Goal: Transaction & Acquisition: Purchase product/service

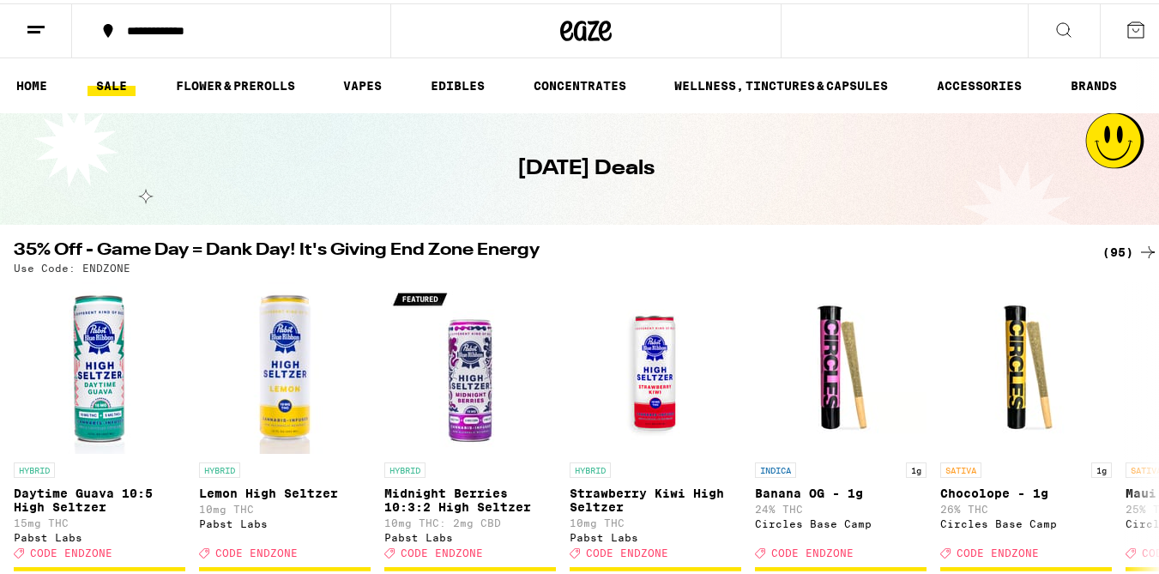
click at [1107, 247] on div "(95)" at bounding box center [1131, 249] width 56 height 21
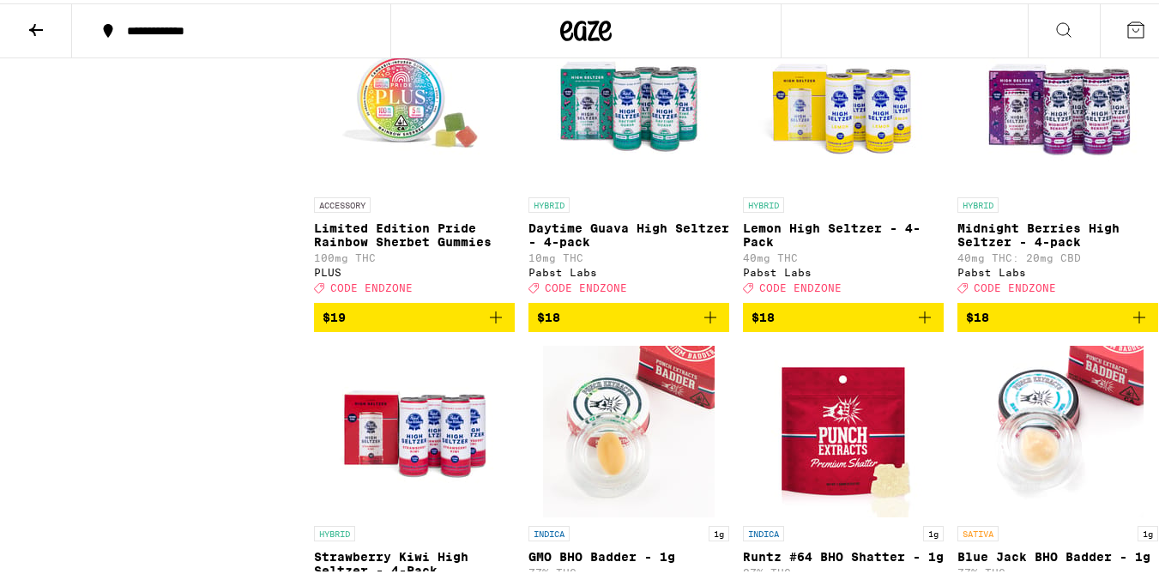
scroll to position [1861, 0]
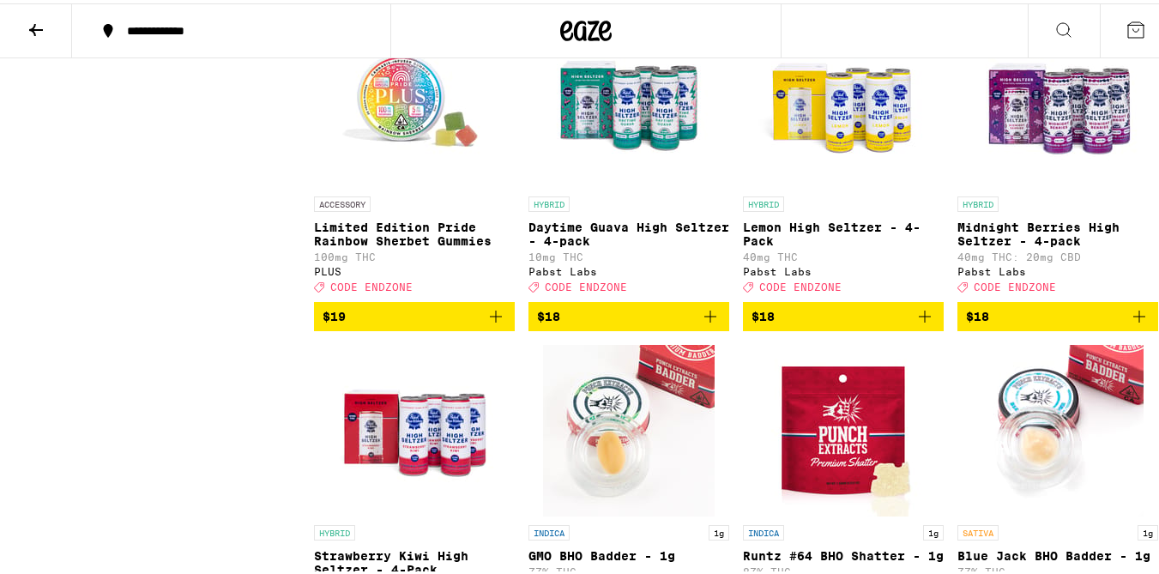
click at [702, 323] on icon "Add to bag" at bounding box center [710, 313] width 21 height 21
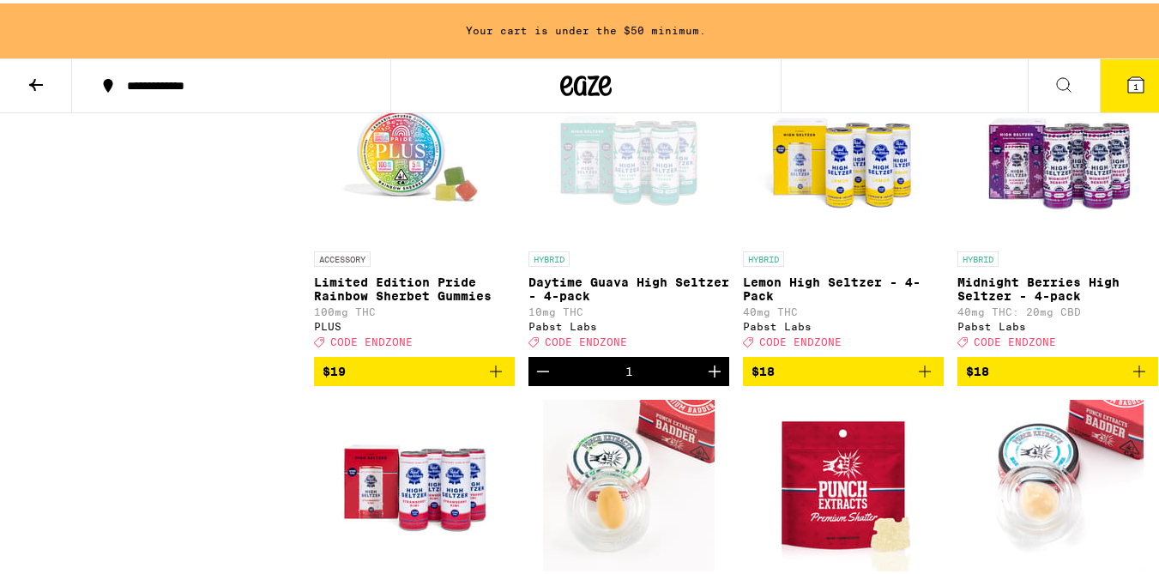
scroll to position [1916, 0]
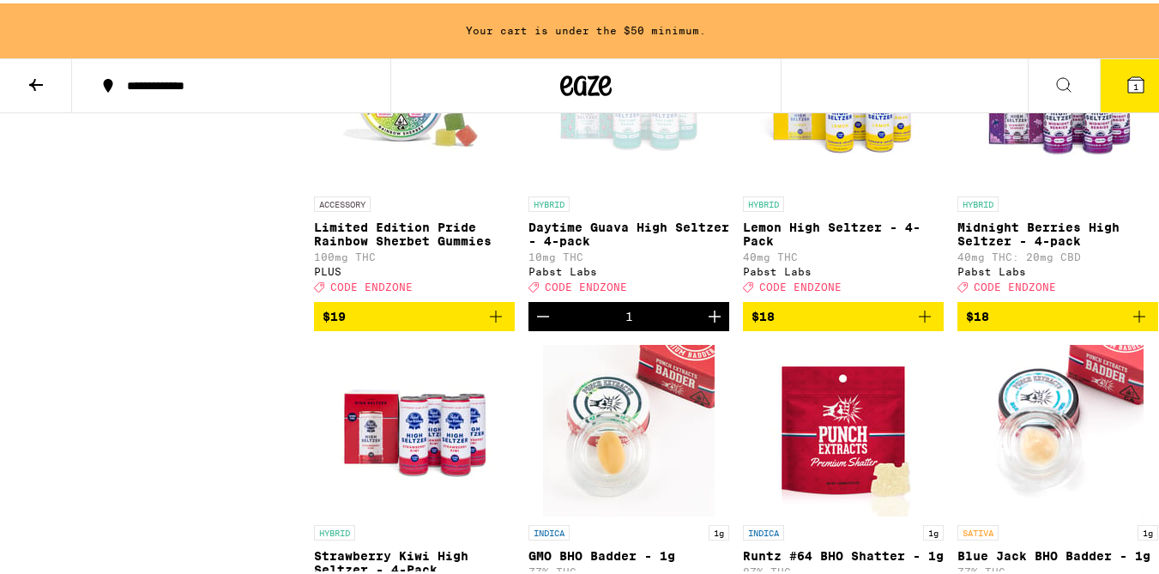
click at [704, 323] on icon "Increment" at bounding box center [714, 313] width 21 height 21
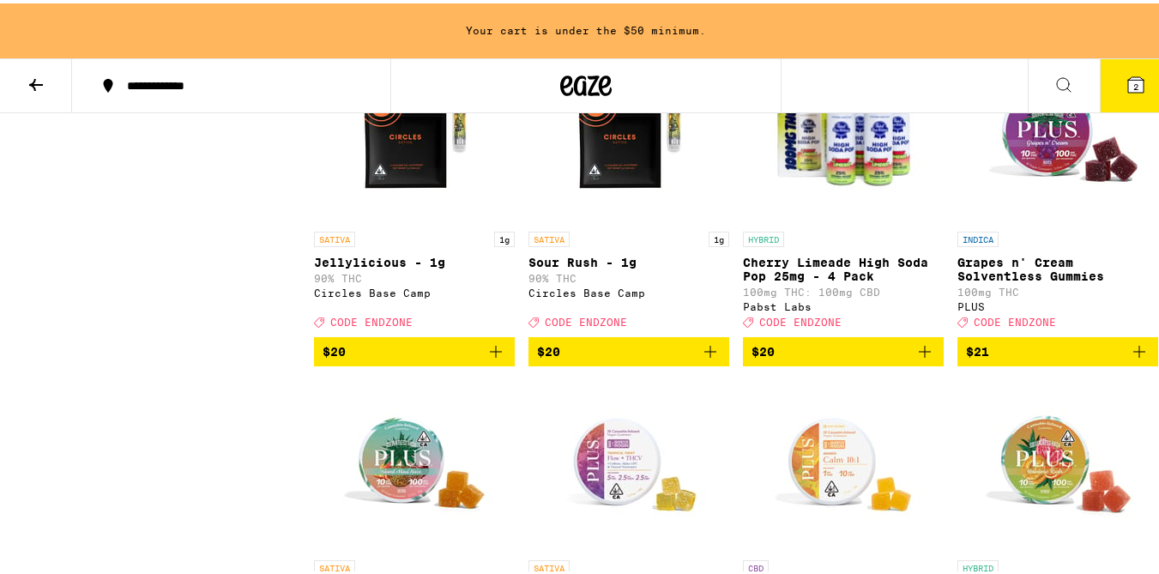
scroll to position [3195, 0]
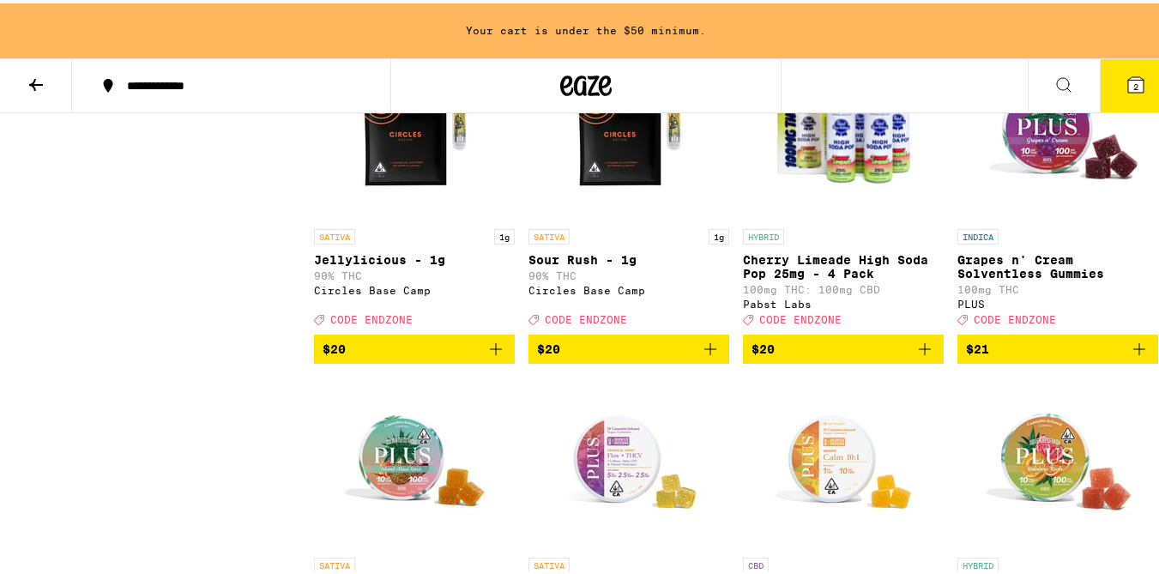
click at [916, 356] on icon "Add to bag" at bounding box center [925, 346] width 21 height 21
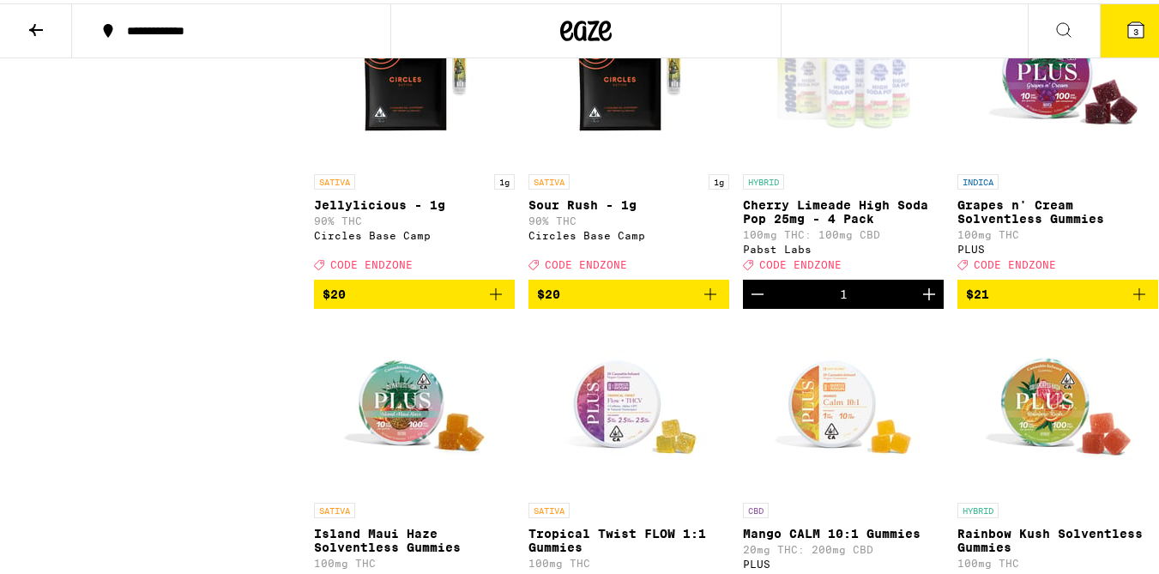
scroll to position [3141, 0]
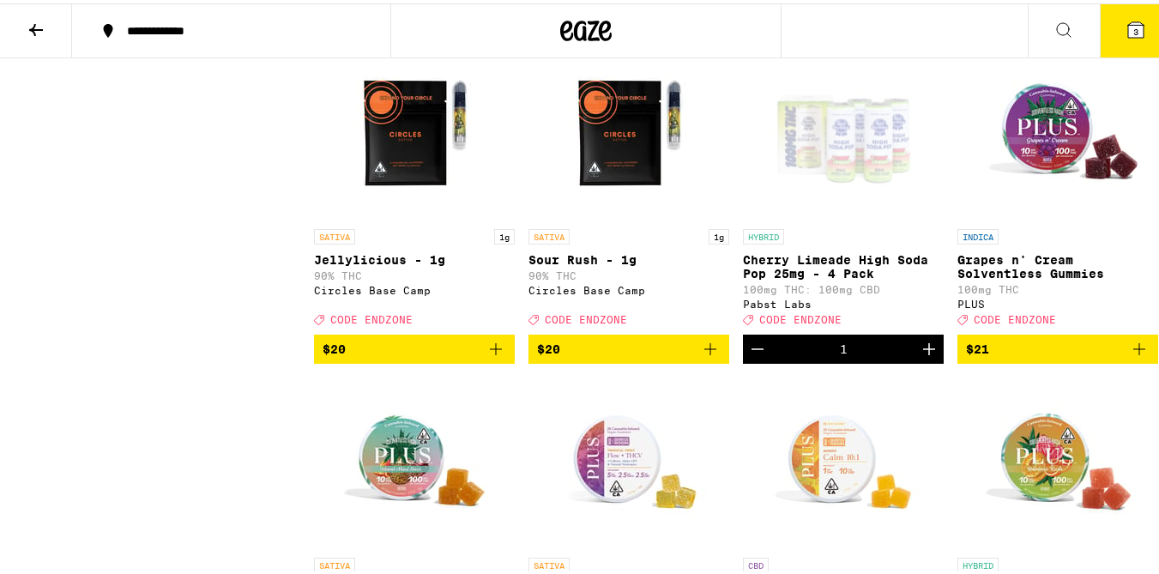
click at [923, 352] on icon "Increment" at bounding box center [929, 346] width 12 height 12
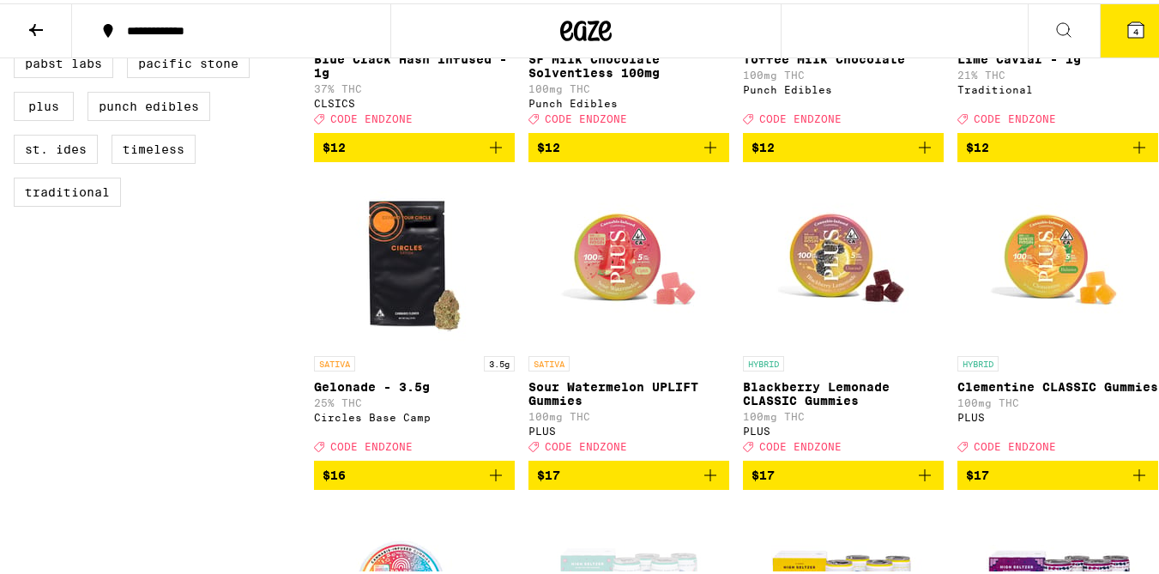
scroll to position [1372, 0]
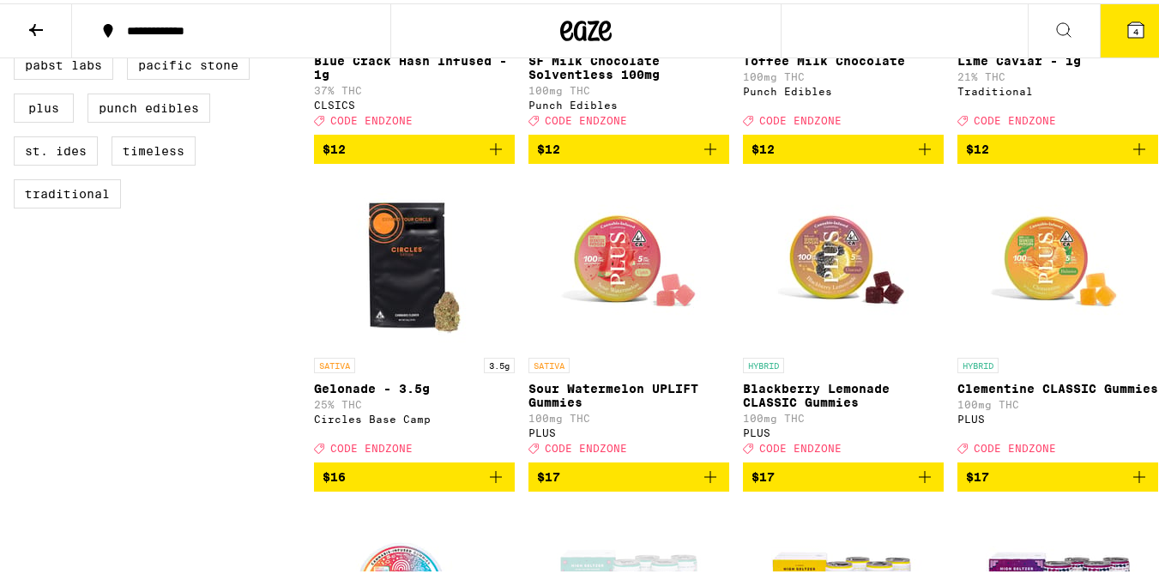
click at [1129, 484] on icon "Add to bag" at bounding box center [1139, 473] width 21 height 21
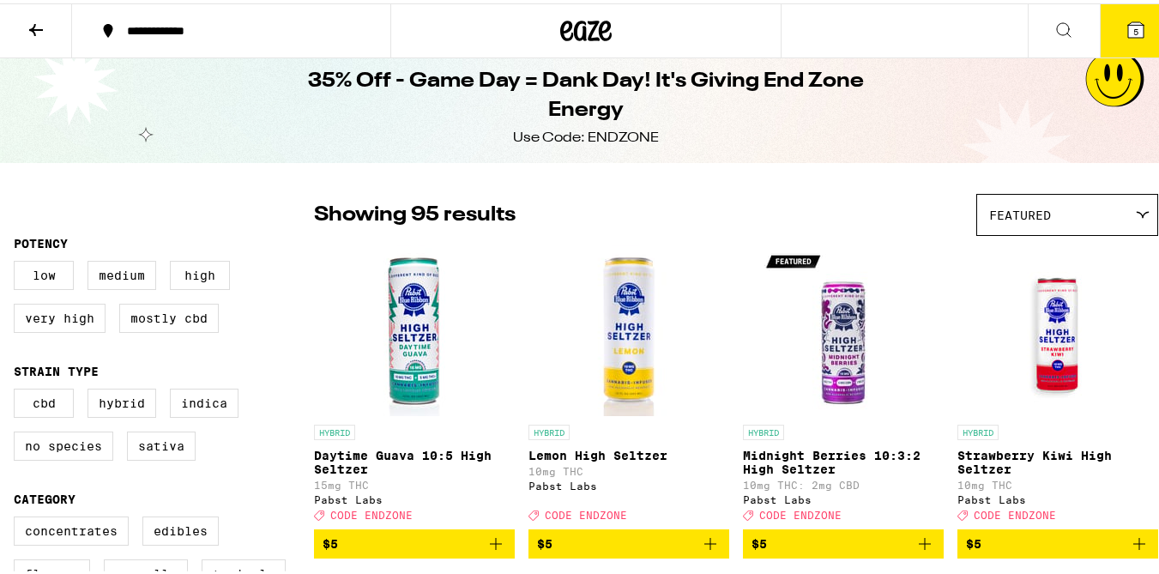
scroll to position [0, 0]
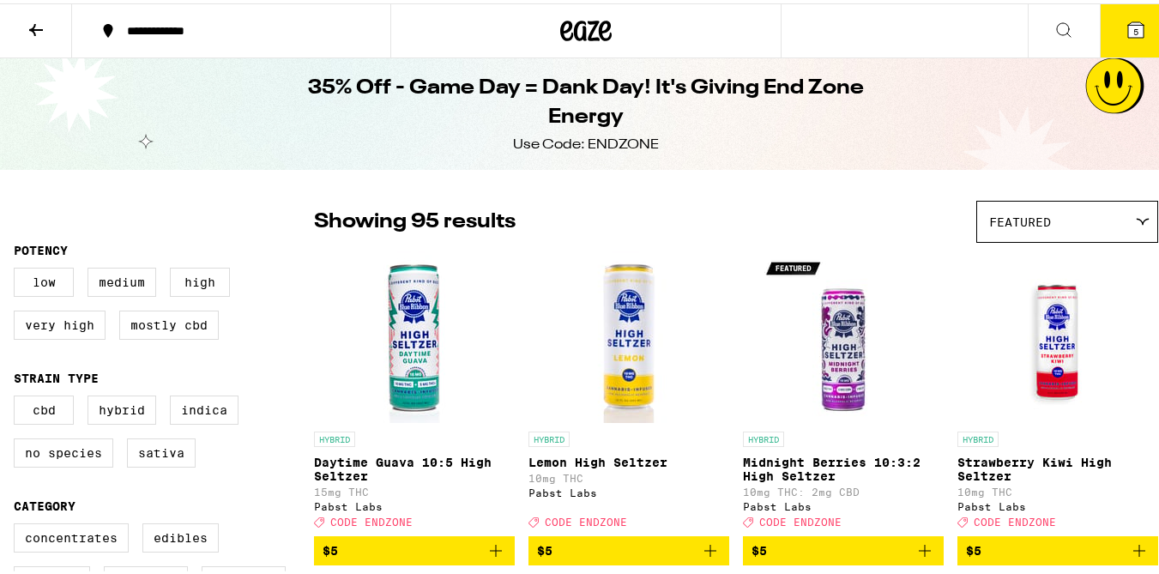
click at [599, 26] on icon at bounding box center [605, 27] width 13 height 21
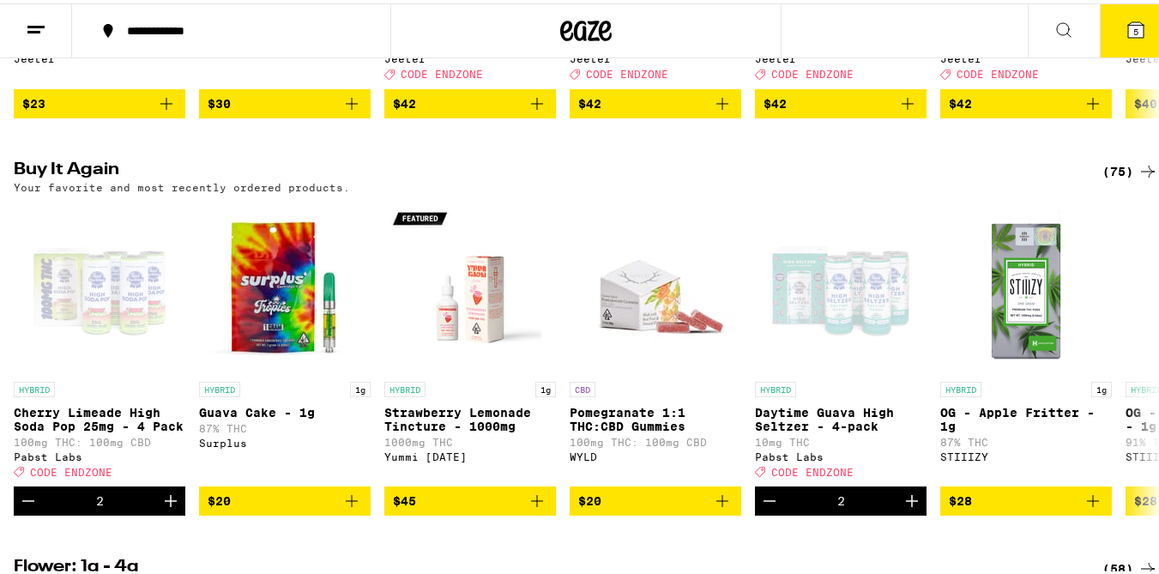
scroll to position [887, 0]
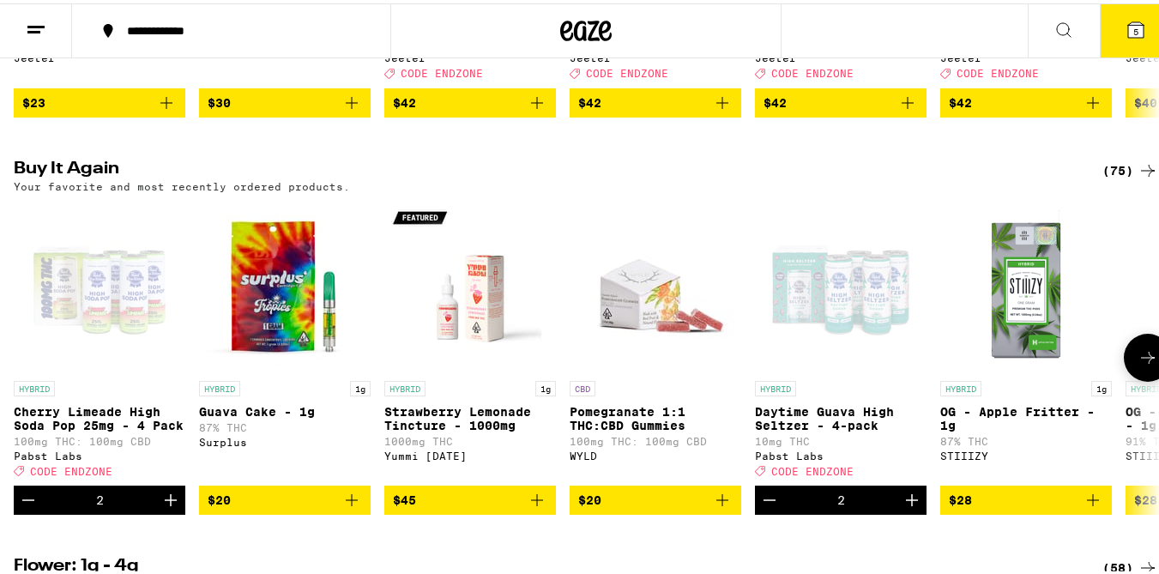
click at [1124, 378] on button at bounding box center [1148, 354] width 48 height 48
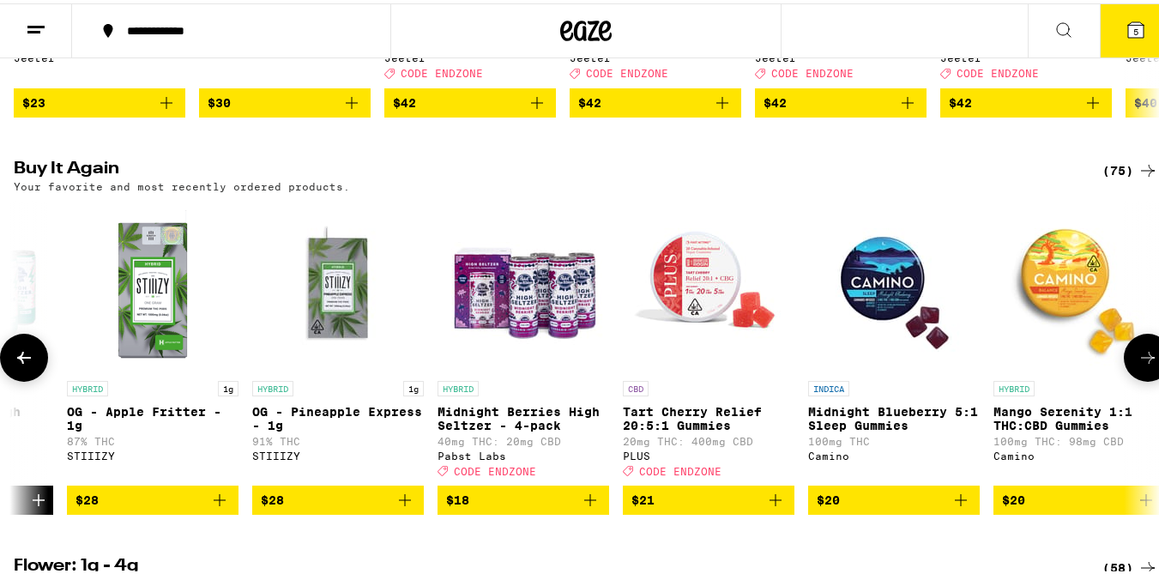
scroll to position [0, 945]
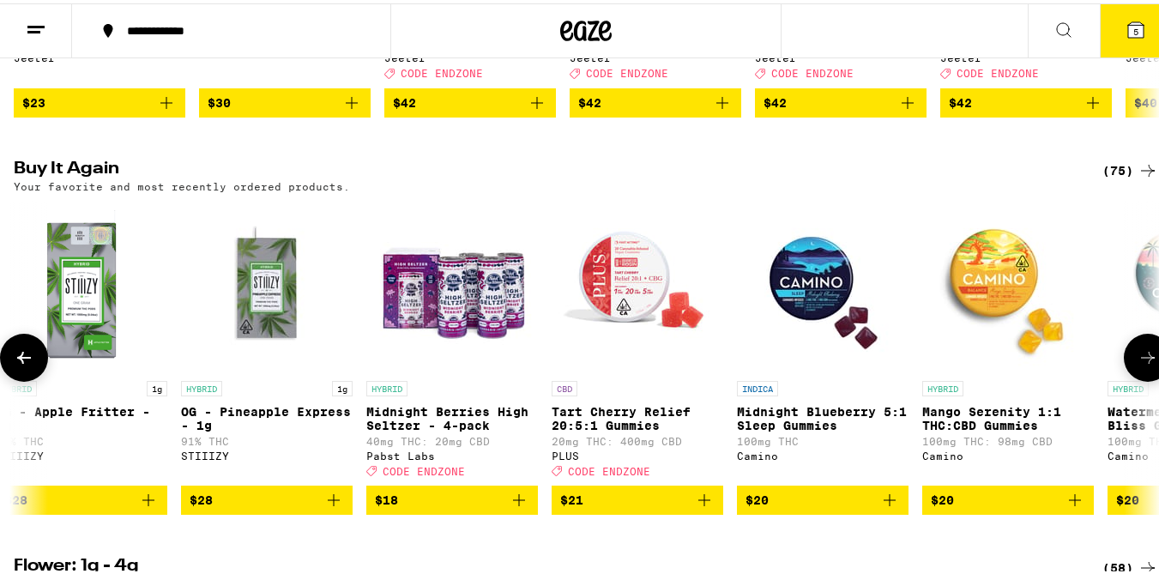
click at [1124, 378] on button at bounding box center [1148, 354] width 48 height 48
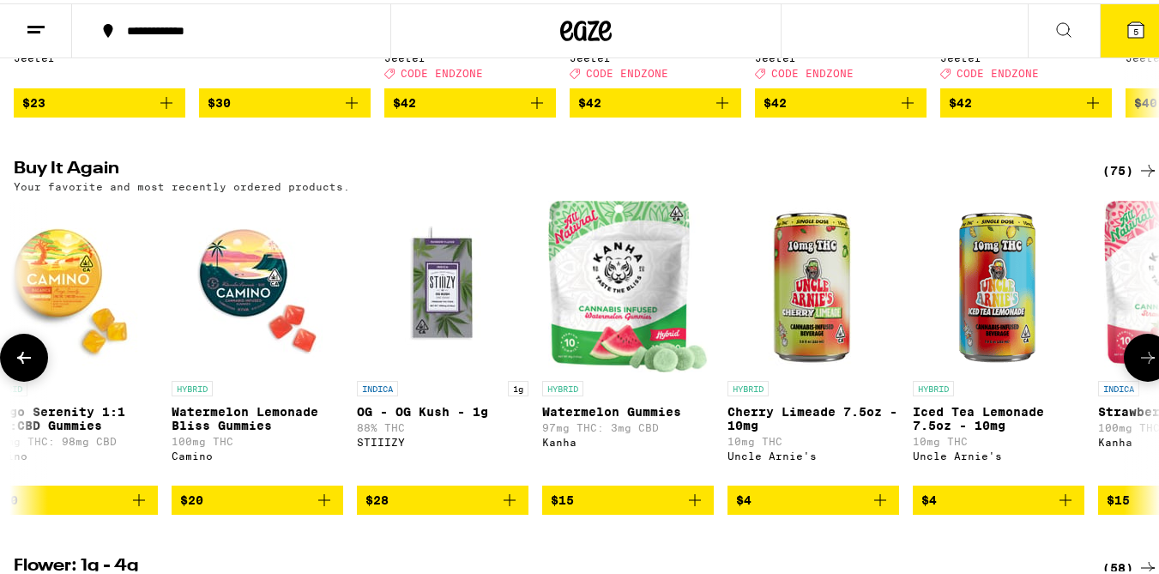
scroll to position [0, 1889]
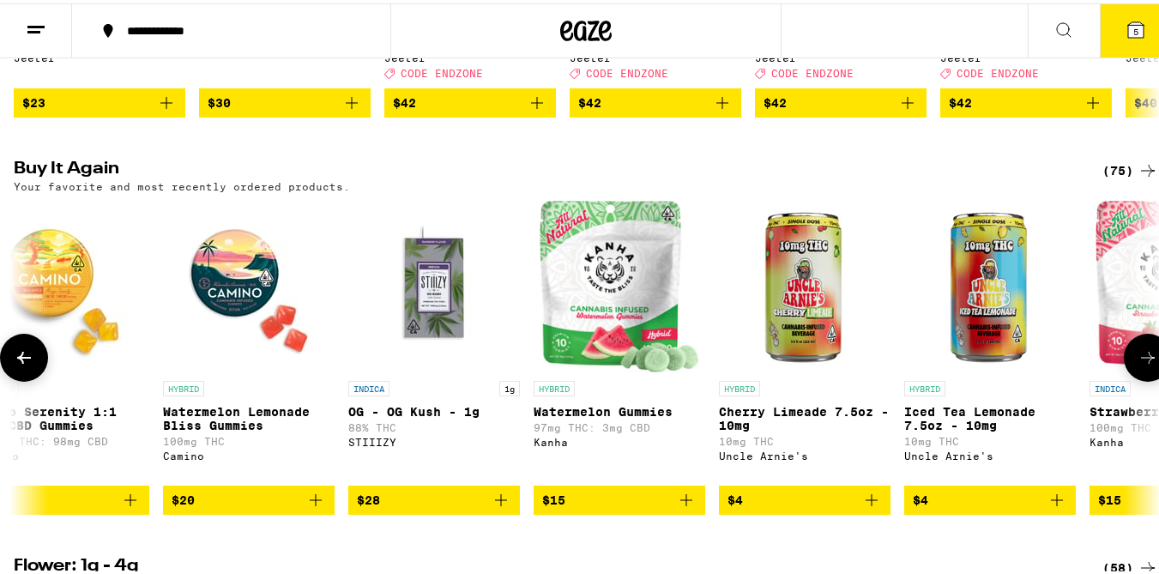
click at [1124, 378] on button at bounding box center [1148, 354] width 48 height 48
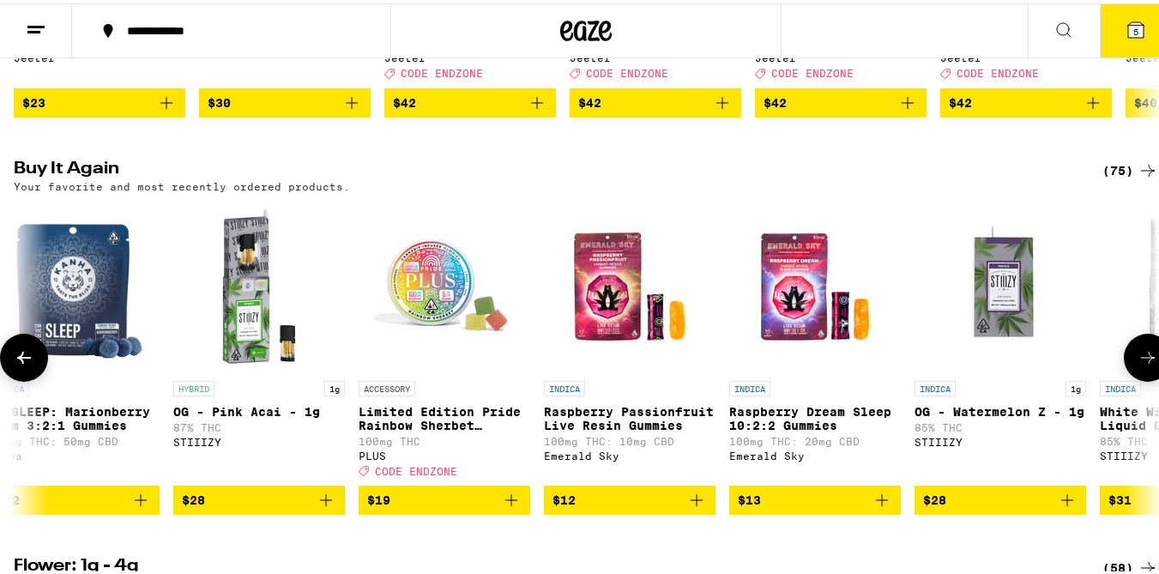
scroll to position [0, 3215]
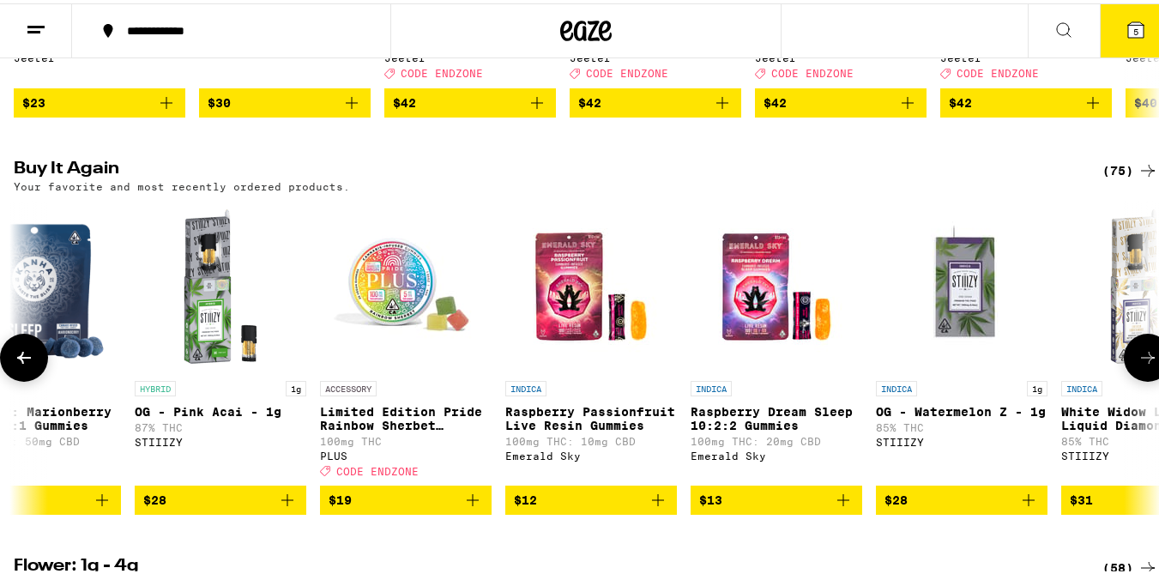
click at [845, 507] on icon "Add to bag" at bounding box center [843, 497] width 21 height 21
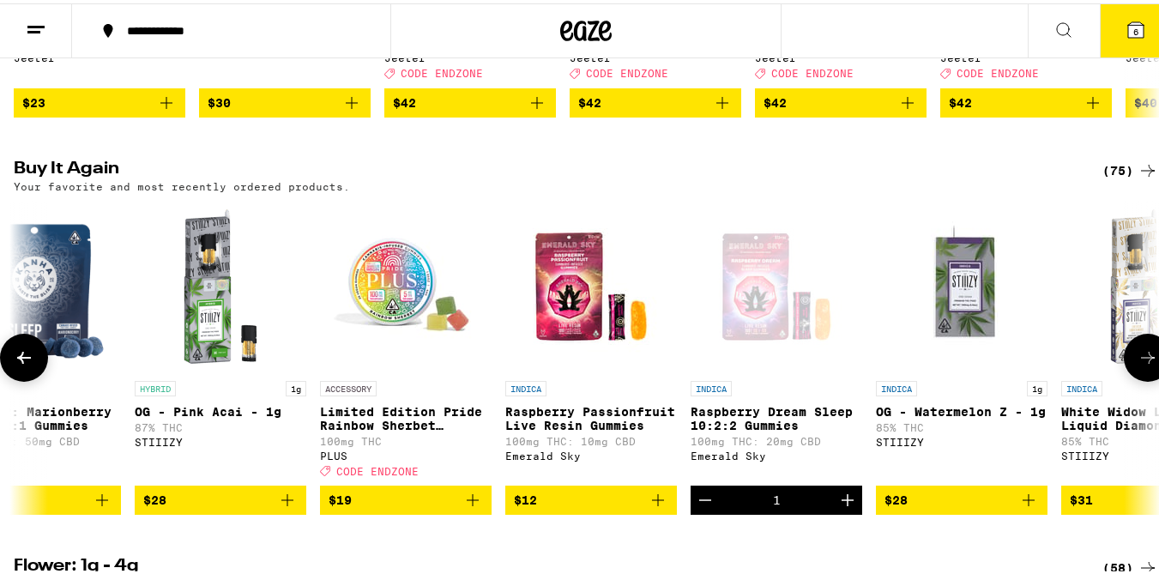
click at [652, 507] on icon "Add to bag" at bounding box center [658, 497] width 21 height 21
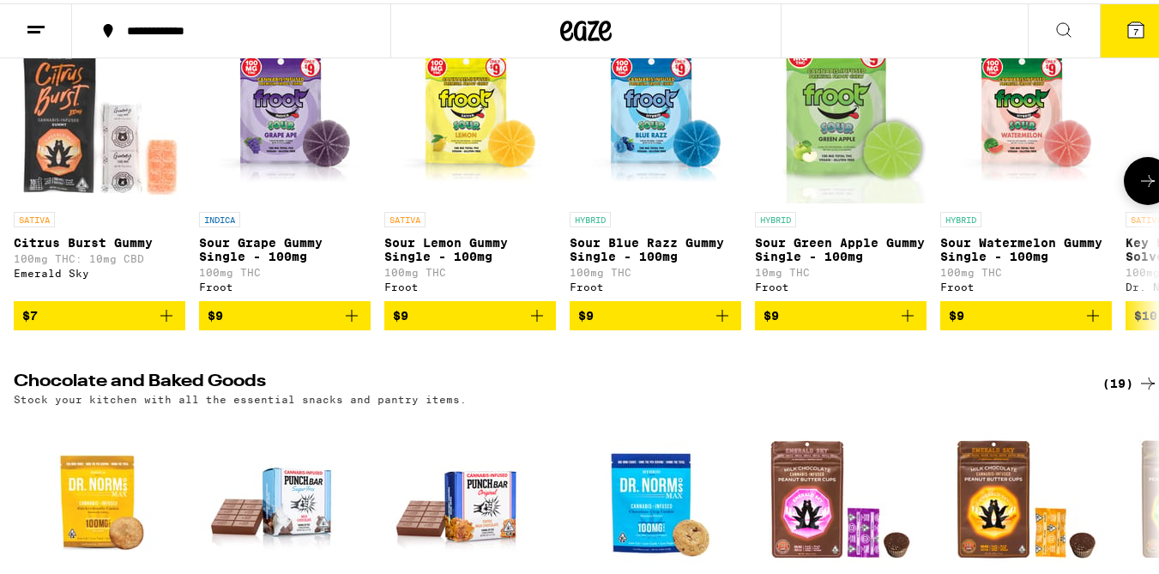
scroll to position [4505, 0]
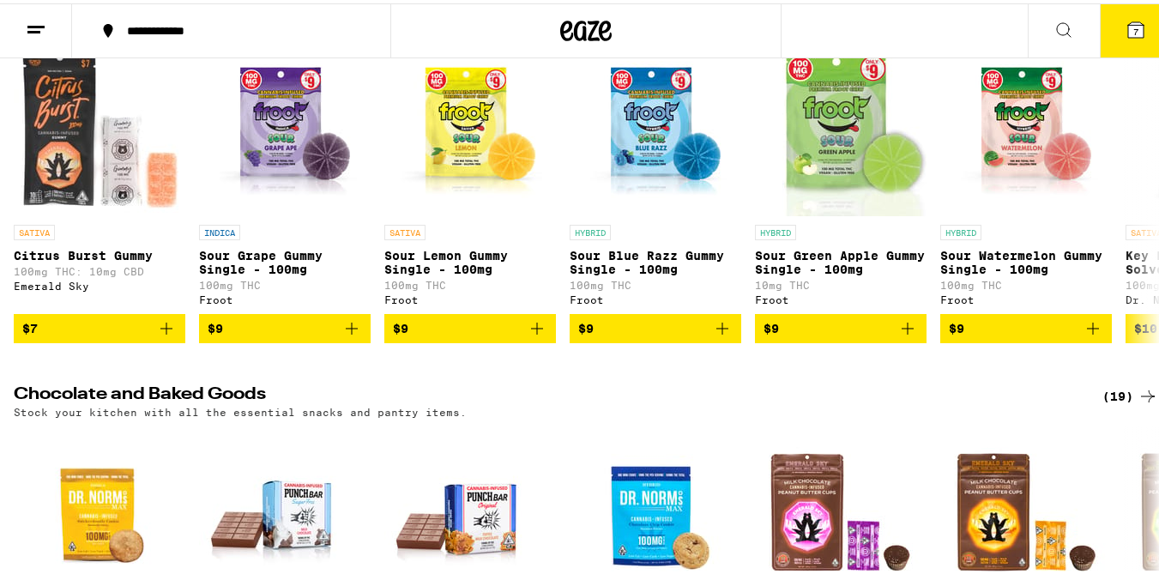
click at [1103, 21] on div "(93)" at bounding box center [1131, 11] width 56 height 21
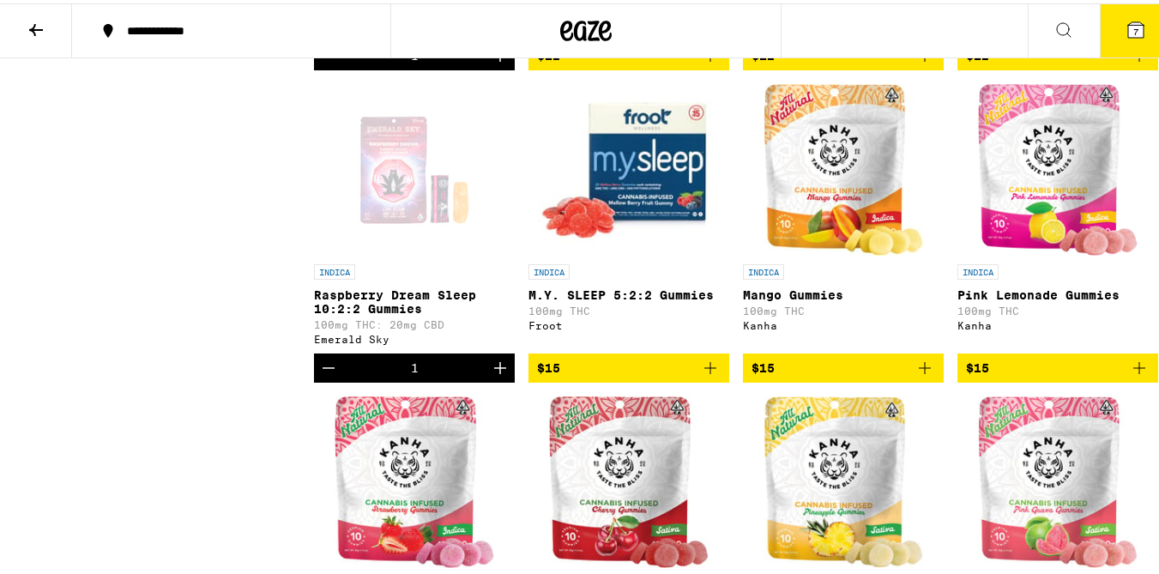
scroll to position [1400, 0]
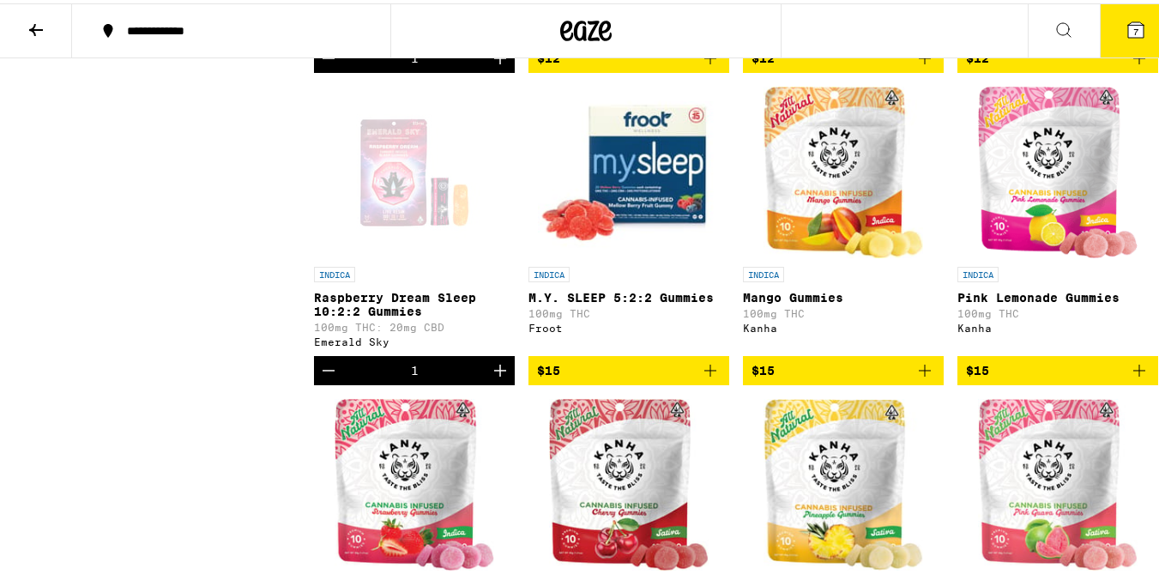
click at [919, 373] on icon "Add to bag" at bounding box center [925, 367] width 12 height 12
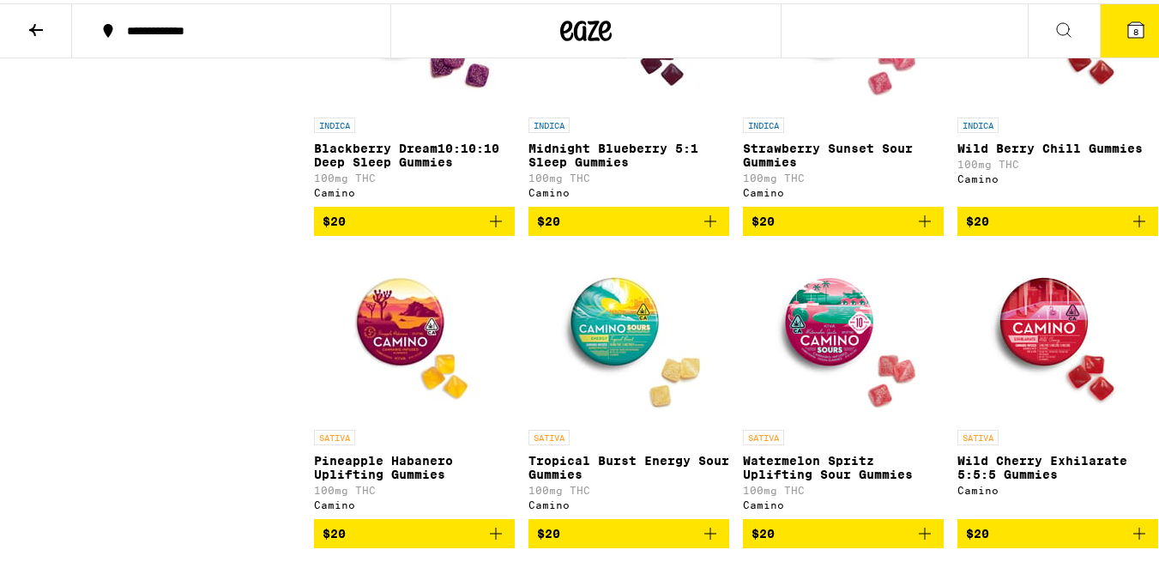
scroll to position [4077, 0]
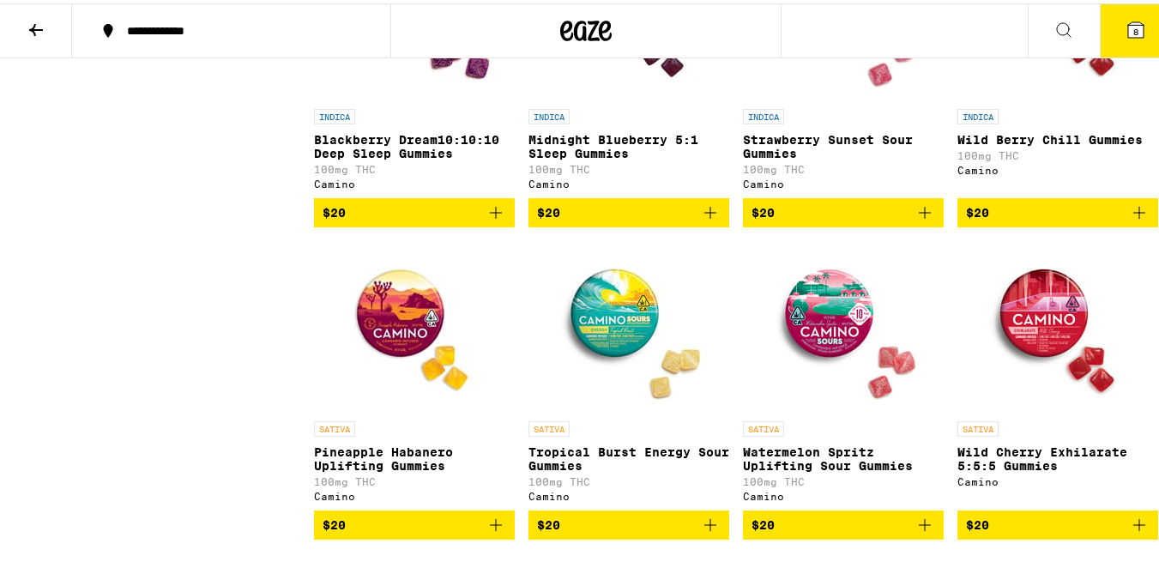
click at [1126, 17] on icon at bounding box center [1136, 26] width 21 height 21
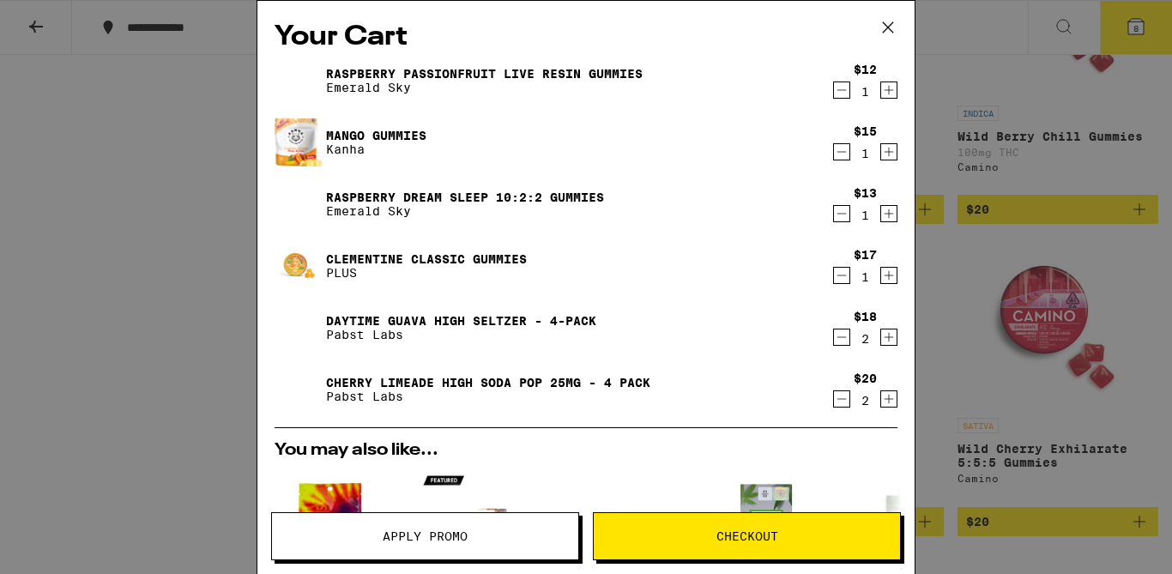
click at [425, 530] on span "Apply Promo" at bounding box center [425, 536] width 85 height 12
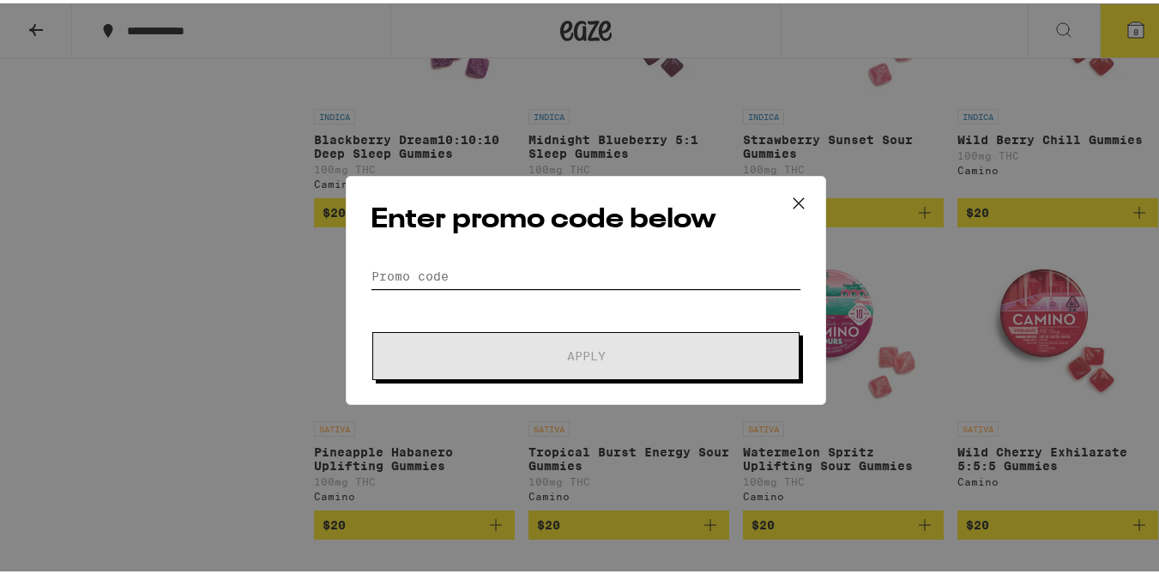
paste input "ENDZONE"
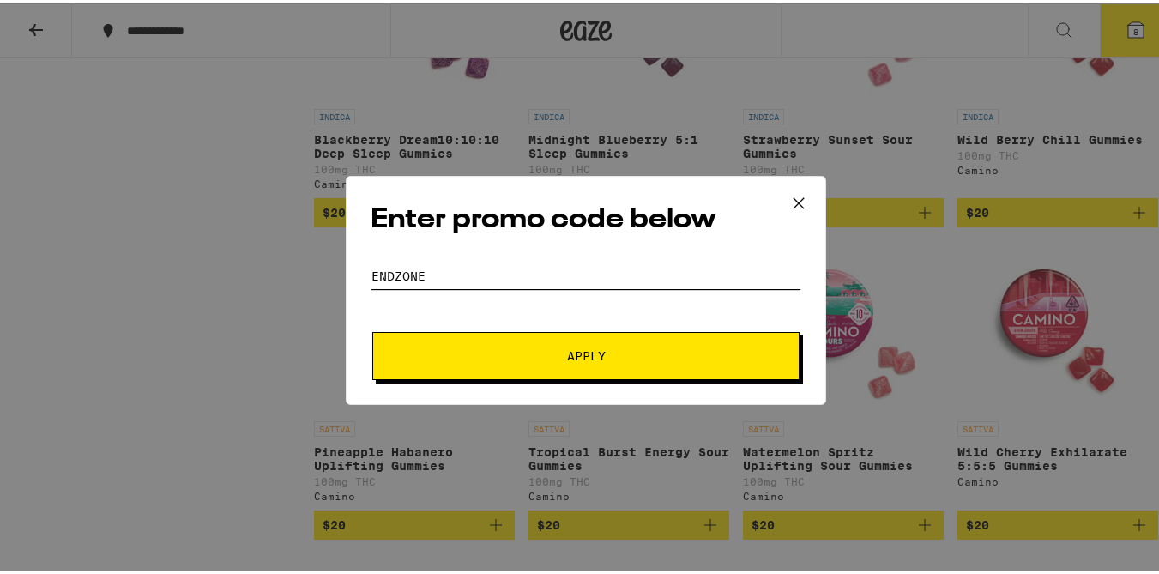
type input "ENDZONE"
click at [533, 366] on button "Apply" at bounding box center [585, 353] width 427 height 48
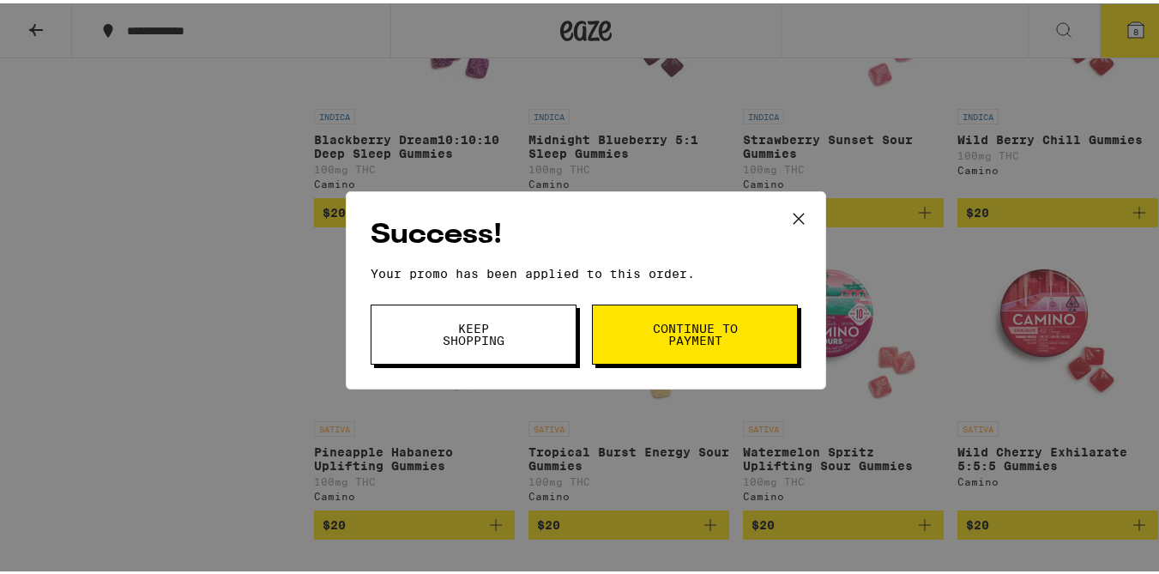
click at [622, 341] on button "Continue to payment" at bounding box center [695, 331] width 206 height 60
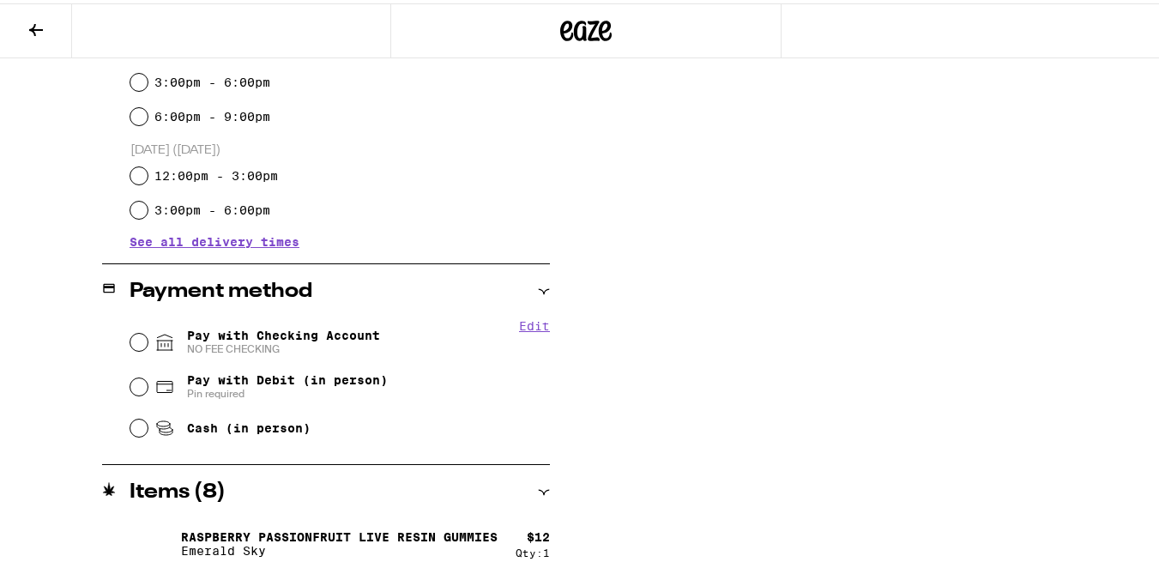
scroll to position [524, 0]
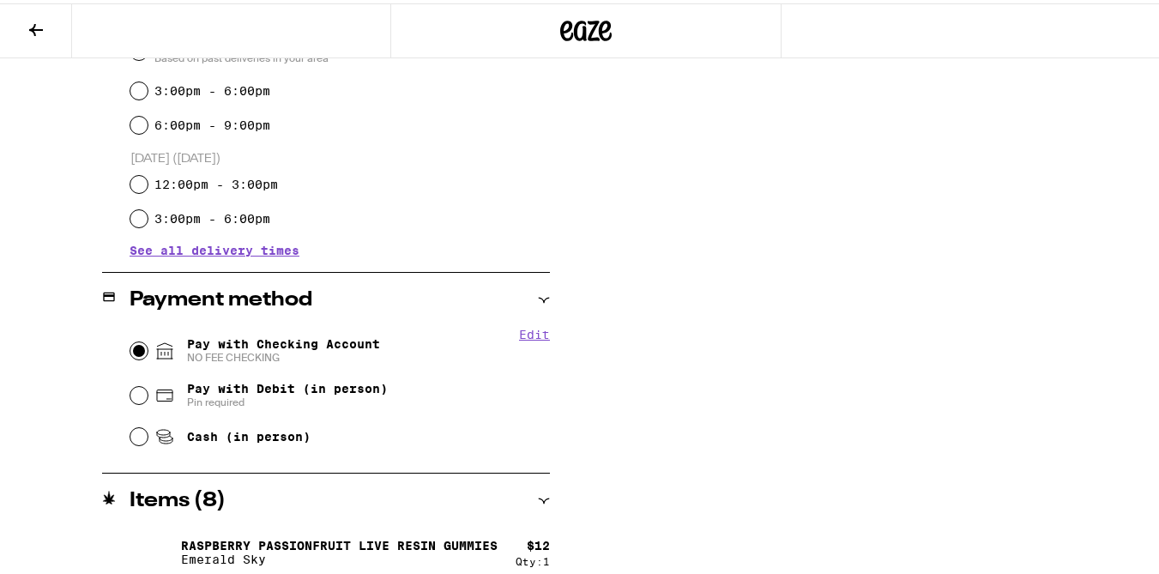
click at [131, 350] on input "Pay with Checking Account NO FEE CHECKING" at bounding box center [138, 347] width 17 height 17
radio input "true"
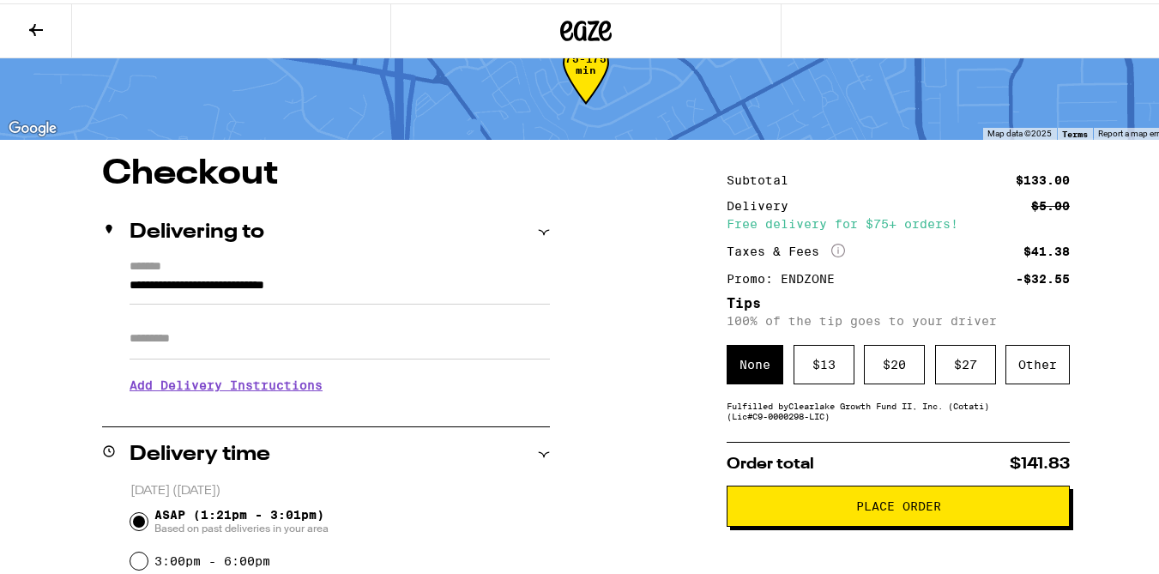
scroll to position [53, 0]
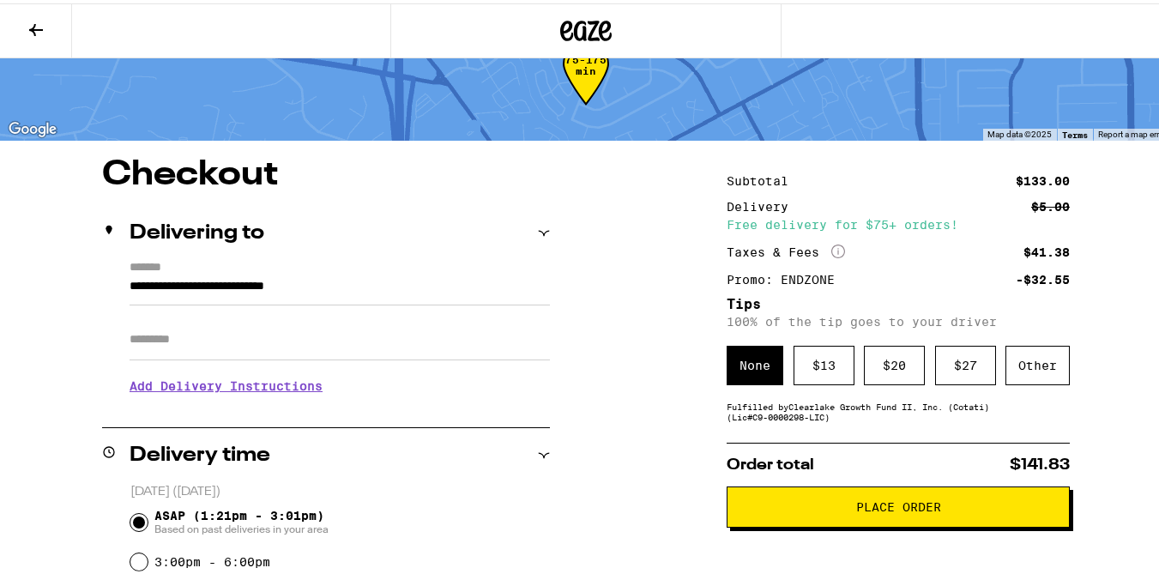
click at [755, 515] on button "Place Order" at bounding box center [898, 503] width 343 height 41
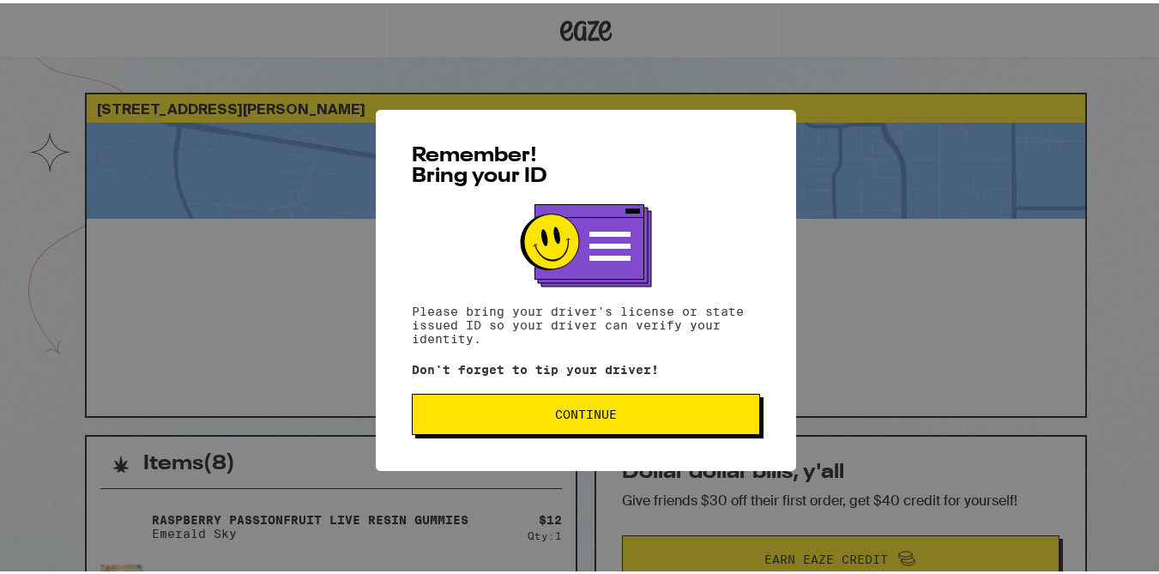
click at [611, 413] on span "Continue" at bounding box center [585, 411] width 319 height 12
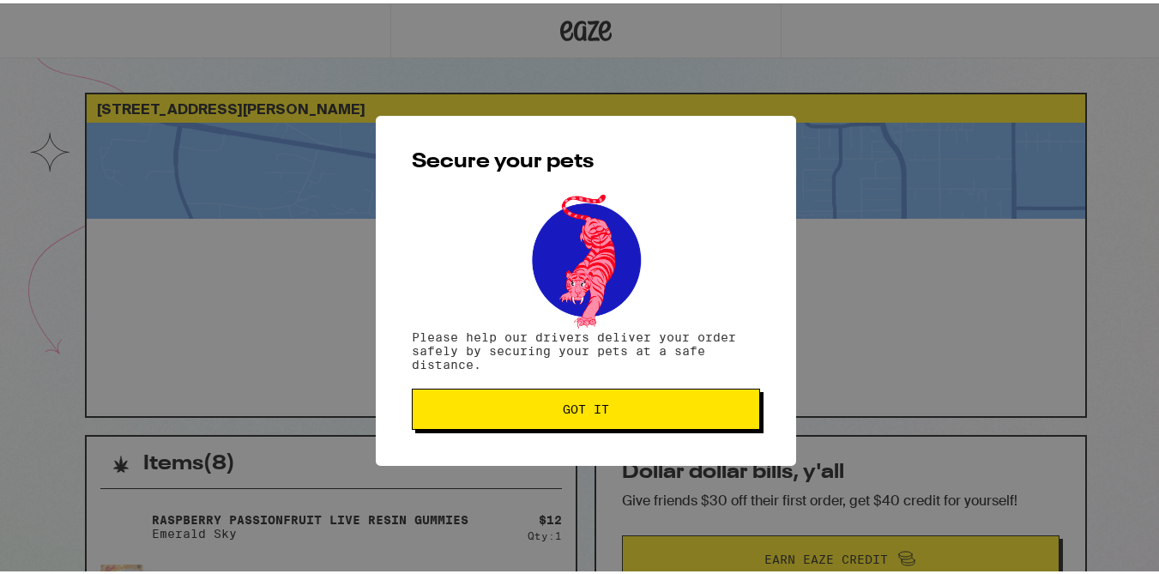
click at [611, 412] on span "Got it" at bounding box center [585, 406] width 319 height 12
